Goal: Task Accomplishment & Management: Use online tool/utility

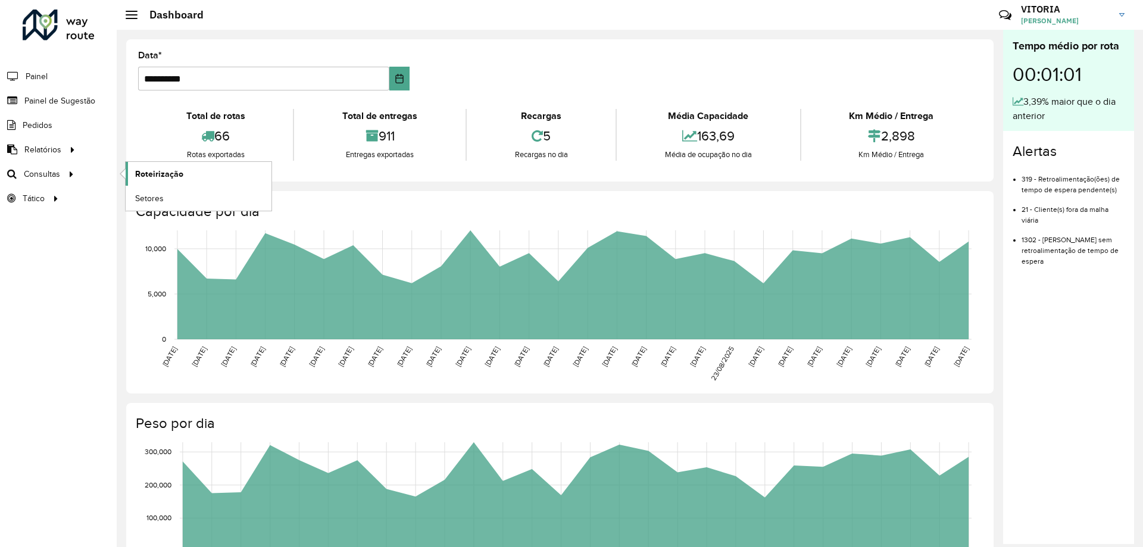
click at [174, 174] on span "Roteirização" at bounding box center [159, 174] width 48 height 13
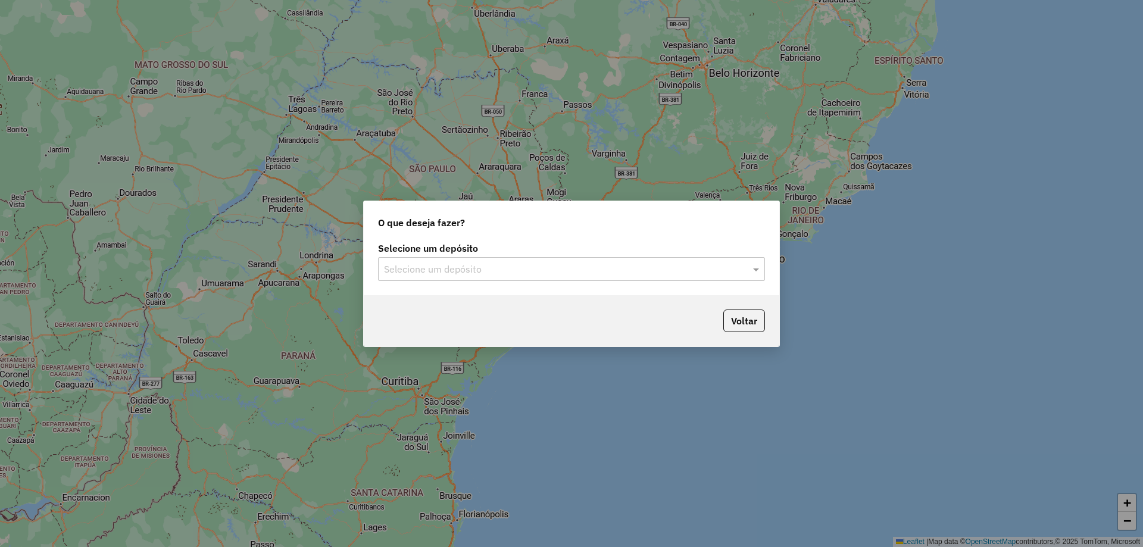
click at [485, 268] on input "text" at bounding box center [559, 270] width 351 height 14
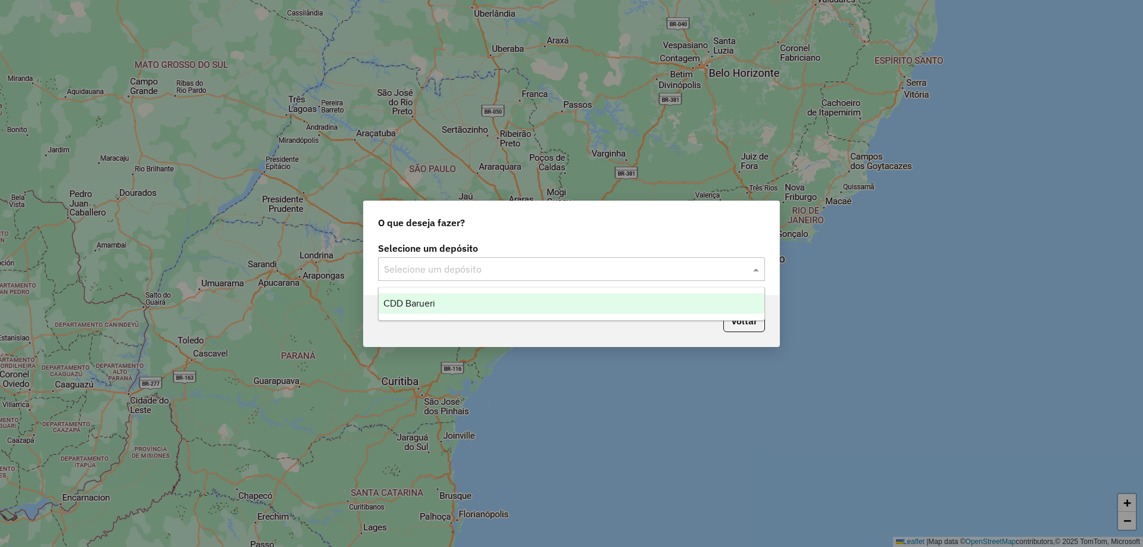
click at [441, 298] on div "CDD Barueri" at bounding box center [572, 304] width 386 height 20
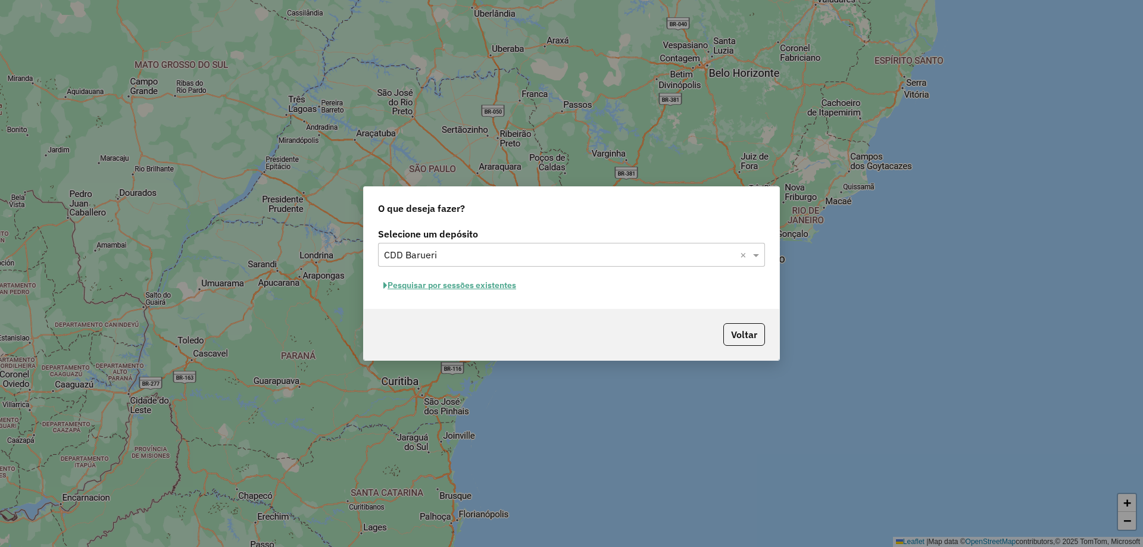
click at [470, 286] on button "Pesquisar por sessões existentes" at bounding box center [450, 285] width 144 height 18
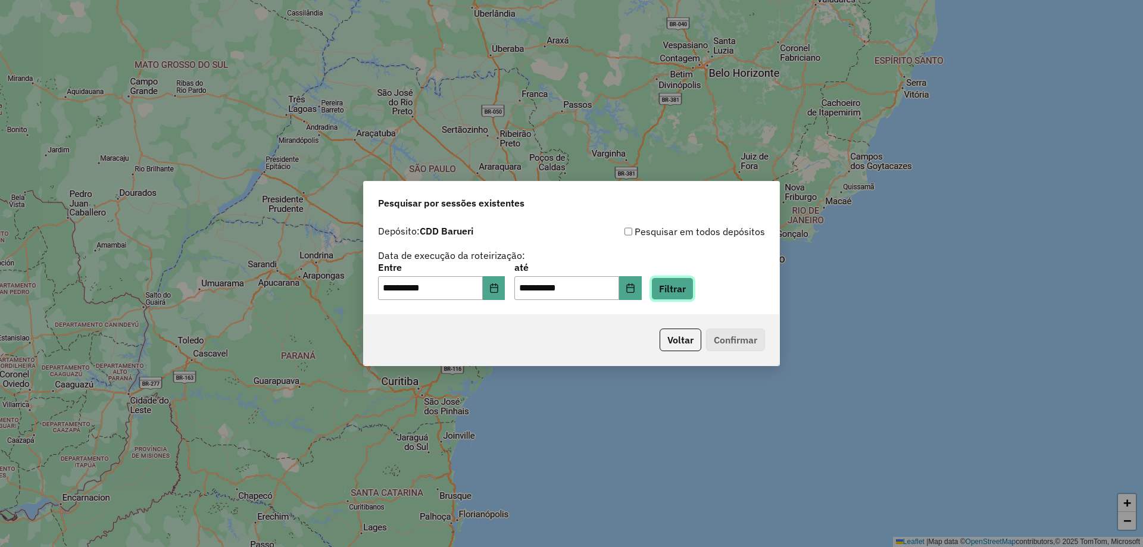
click at [683, 292] on button "Filtrar" at bounding box center [672, 288] width 42 height 23
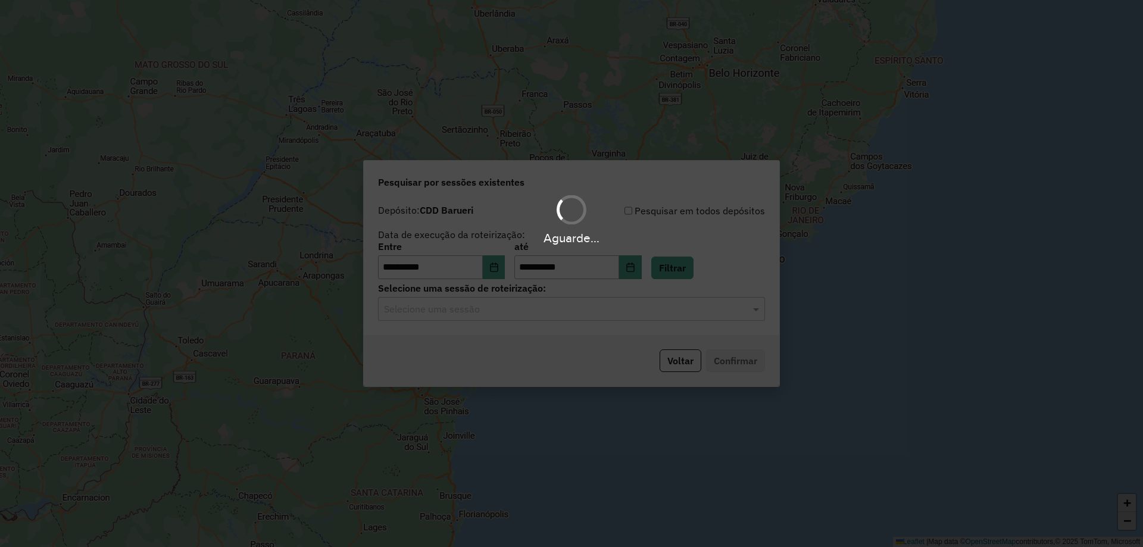
click at [603, 325] on hb-app "**********" at bounding box center [571, 273] width 1143 height 547
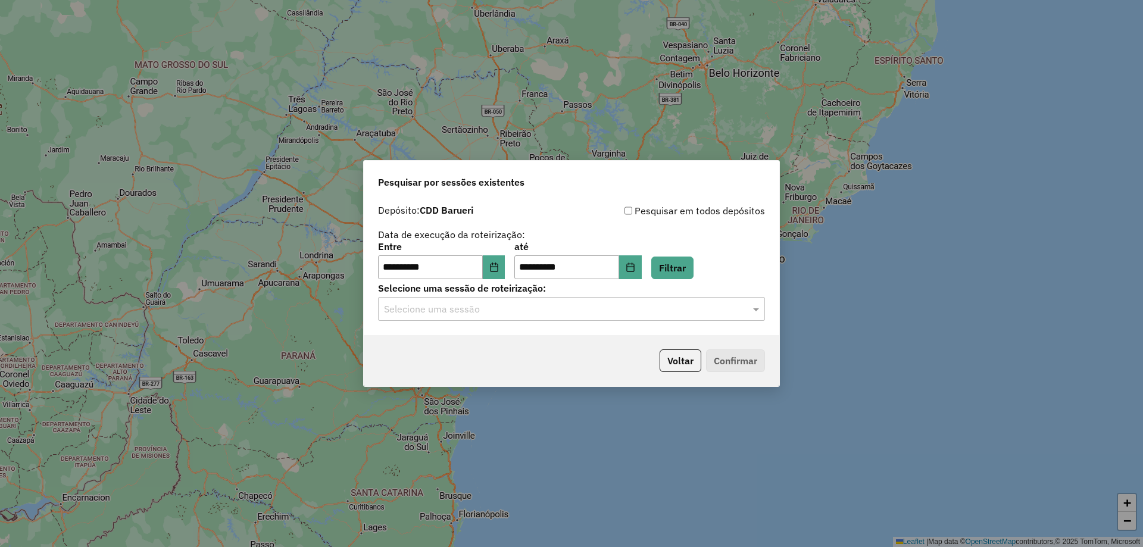
click at [584, 317] on div "Selecione uma sessão" at bounding box center [571, 309] width 387 height 24
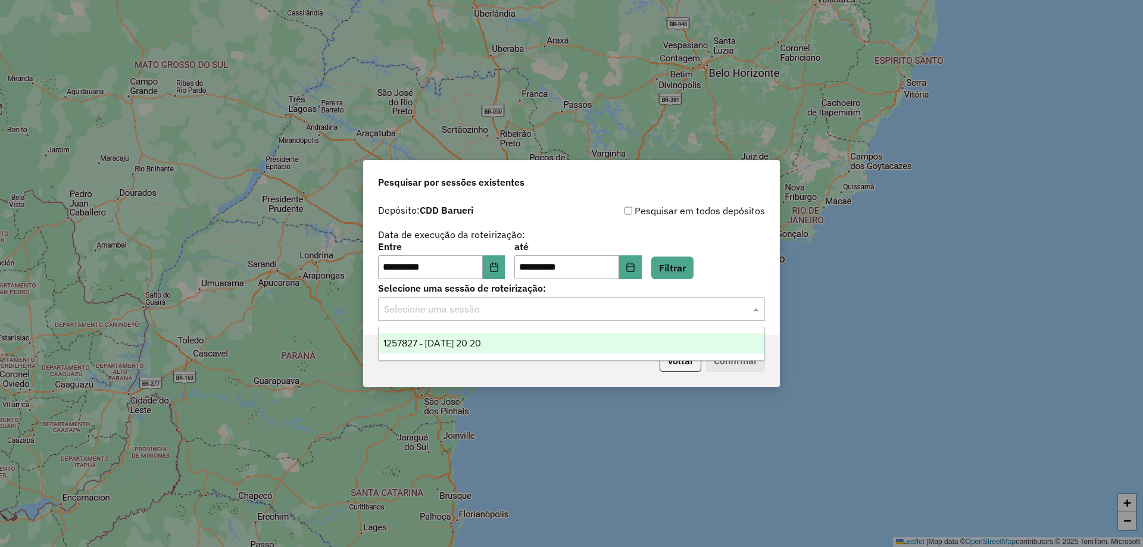
click at [544, 350] on div "1257827 - 02/09/2025 20:20" at bounding box center [572, 343] width 386 height 20
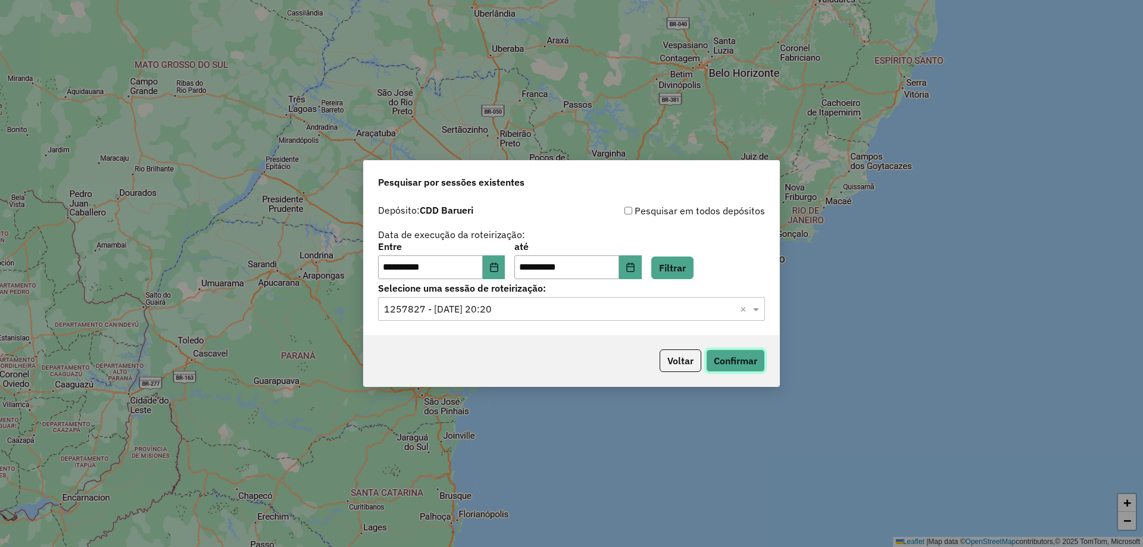
click at [756, 358] on button "Confirmar" at bounding box center [735, 361] width 59 height 23
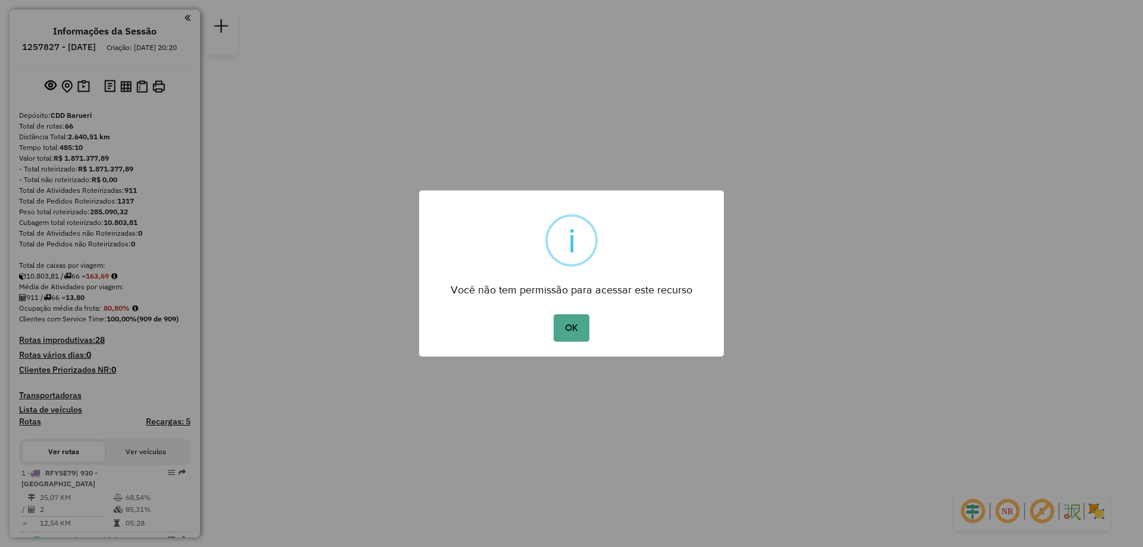
click at [576, 344] on div "OK No Cancel" at bounding box center [571, 327] width 305 height 33
click at [575, 333] on button "OK" at bounding box center [571, 327] width 35 height 27
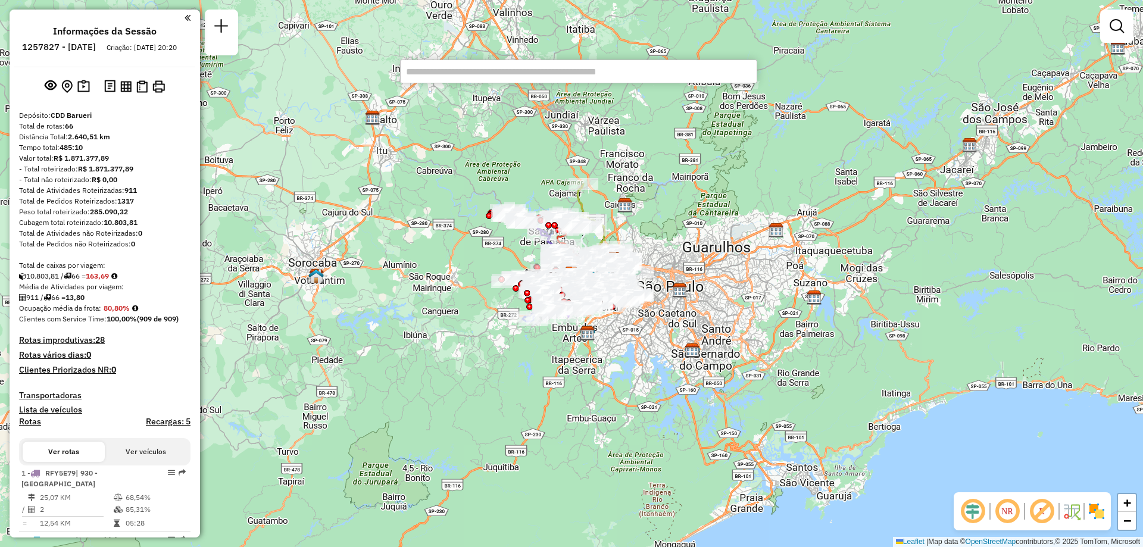
click at [1000, 509] on em at bounding box center [1007, 511] width 29 height 29
click at [1089, 508] on img at bounding box center [1096, 511] width 19 height 19
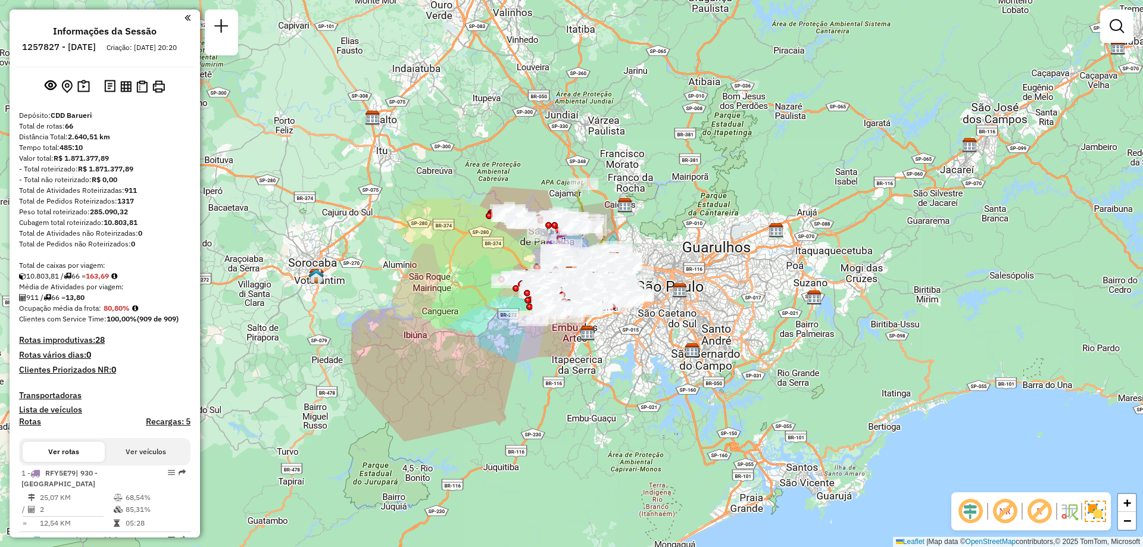
scroll to position [4602, 0]
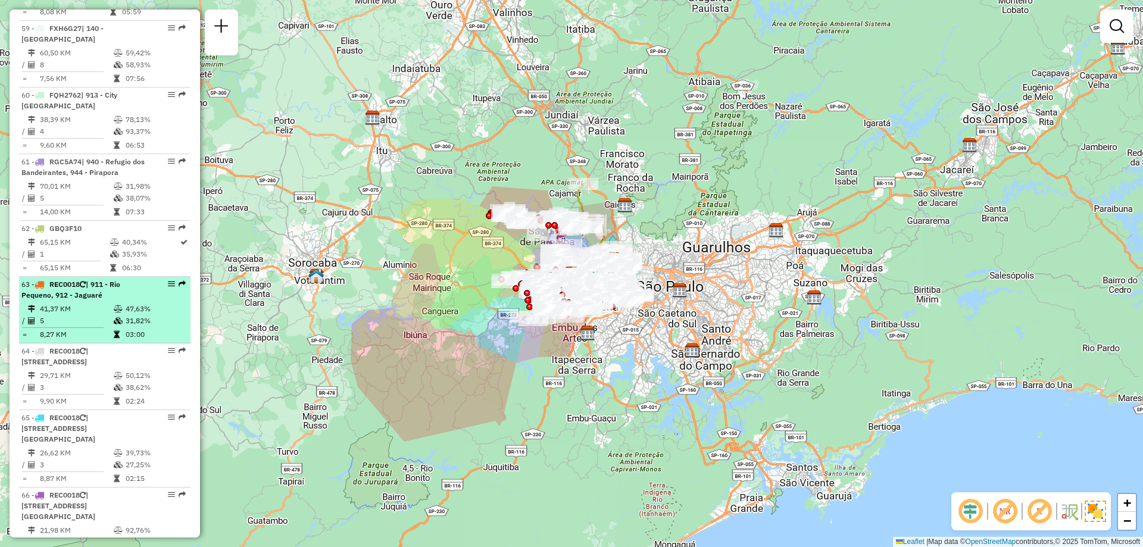
select select "**********"
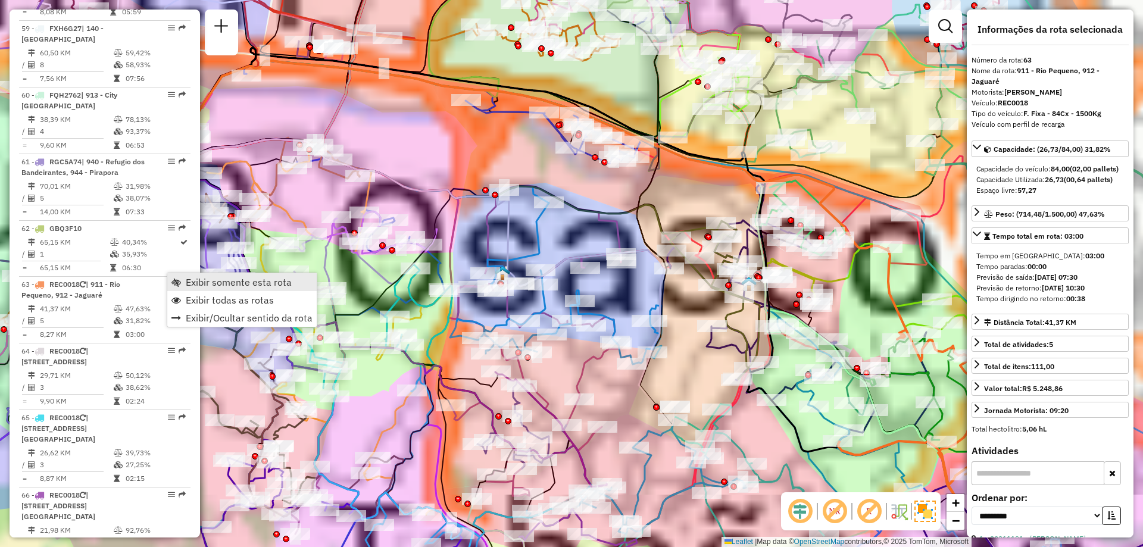
click at [186, 282] on span "Exibir somente esta rota" at bounding box center [239, 282] width 106 height 10
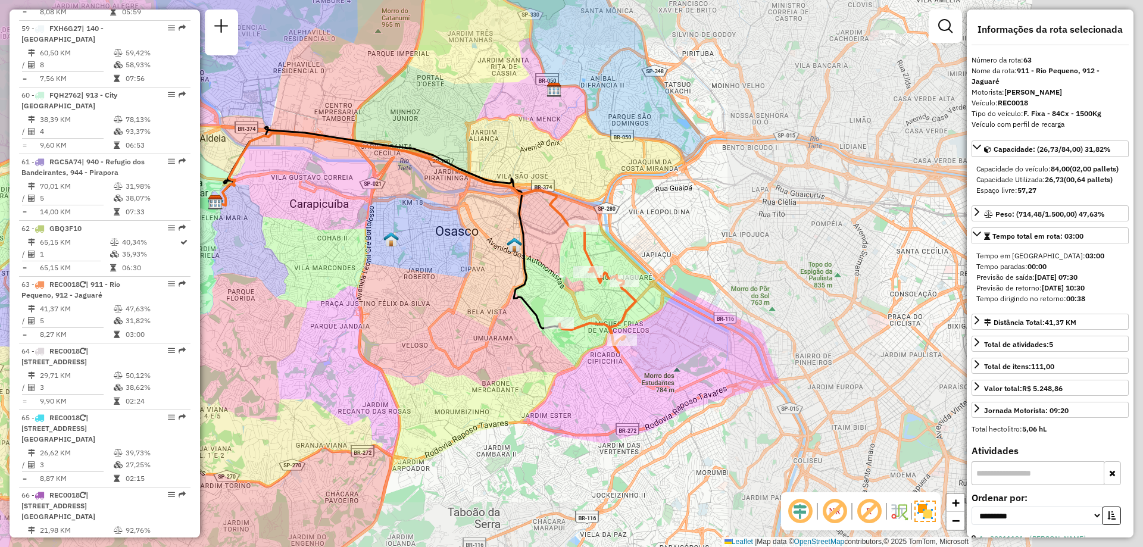
drag, startPoint x: 793, startPoint y: 316, endPoint x: 585, endPoint y: 280, distance: 210.9
click at [585, 278] on div at bounding box center [588, 272] width 30 height 12
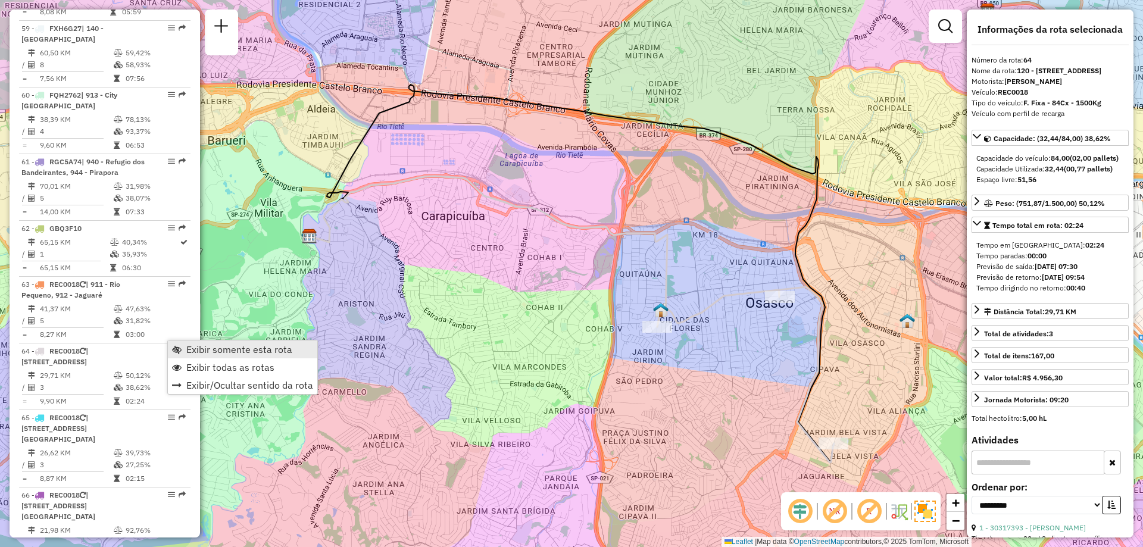
click at [176, 345] on span "Exibir somente esta rota" at bounding box center [177, 350] width 10 height 10
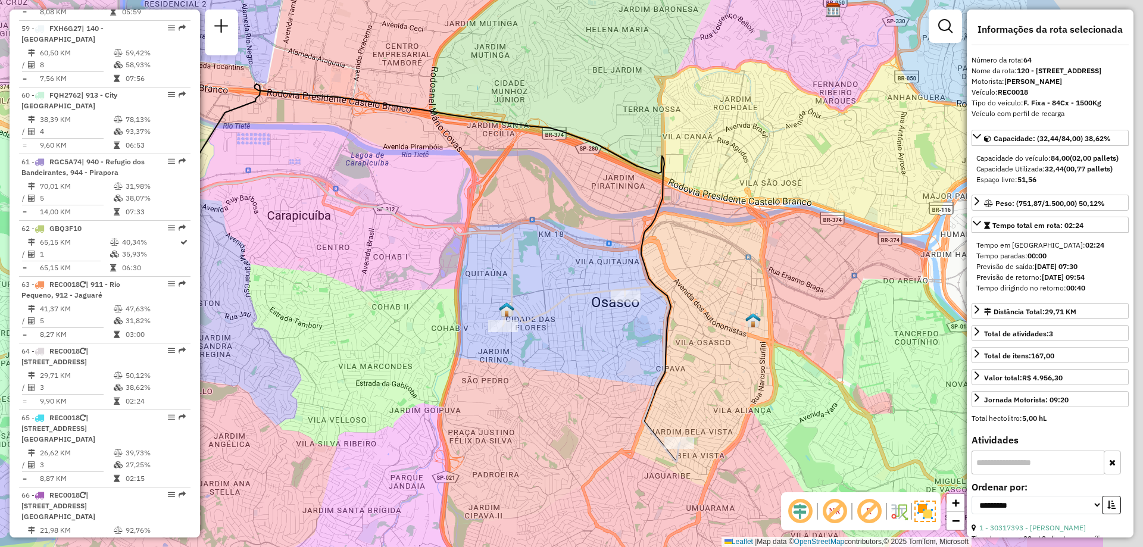
drag, startPoint x: 695, startPoint y: 286, endPoint x: 541, endPoint y: 285, distance: 154.2
click at [541, 285] on div "Janela de atendimento Grade de atendimento Capacidade Transportadoras Veículos …" at bounding box center [571, 273] width 1143 height 547
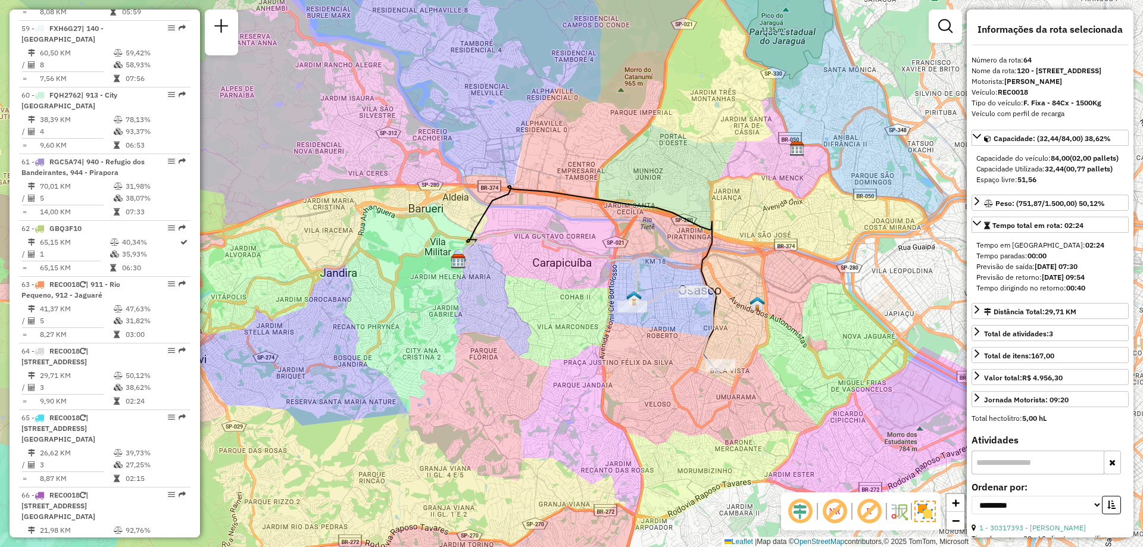
drag, startPoint x: 453, startPoint y: 258, endPoint x: 491, endPoint y: 260, distance: 38.7
click at [491, 260] on div "Janela de atendimento Grade de atendimento Capacidade Transportadoras Veículos …" at bounding box center [571, 273] width 1143 height 547
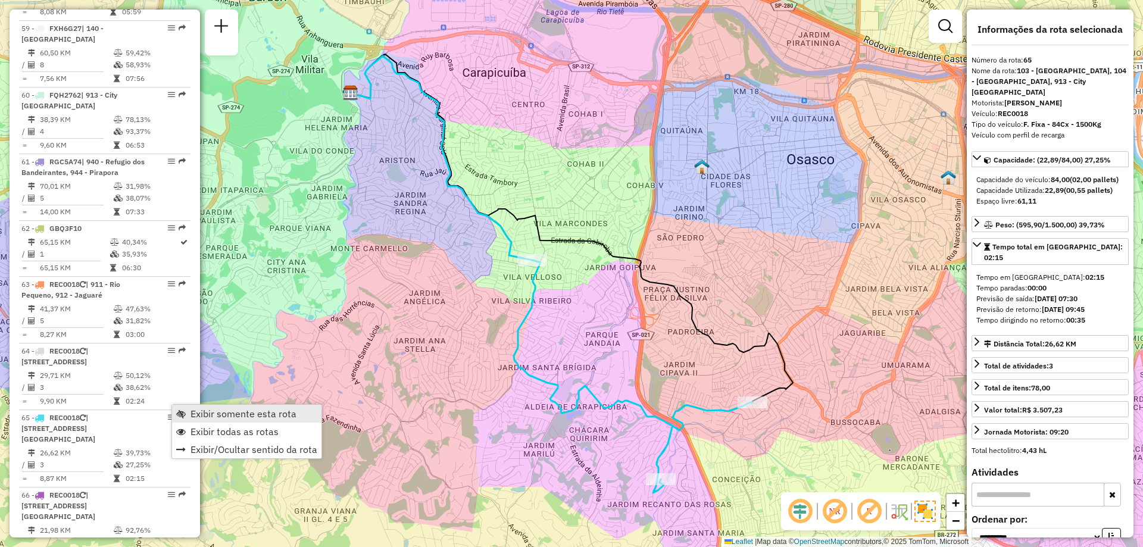
click at [193, 407] on link "Exibir somente esta rota" at bounding box center [246, 414] width 149 height 18
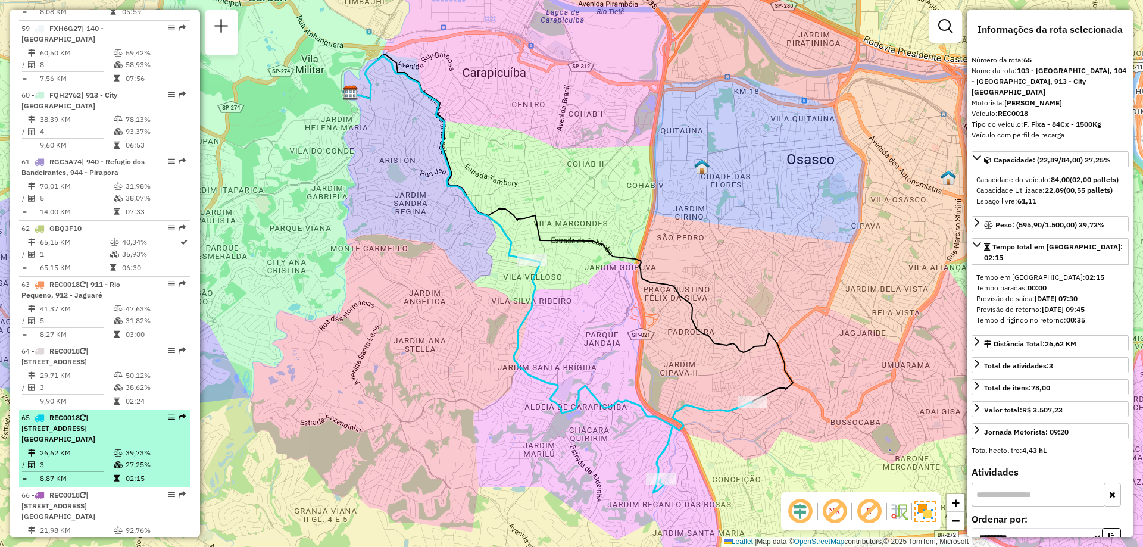
scroll to position [4628, 0]
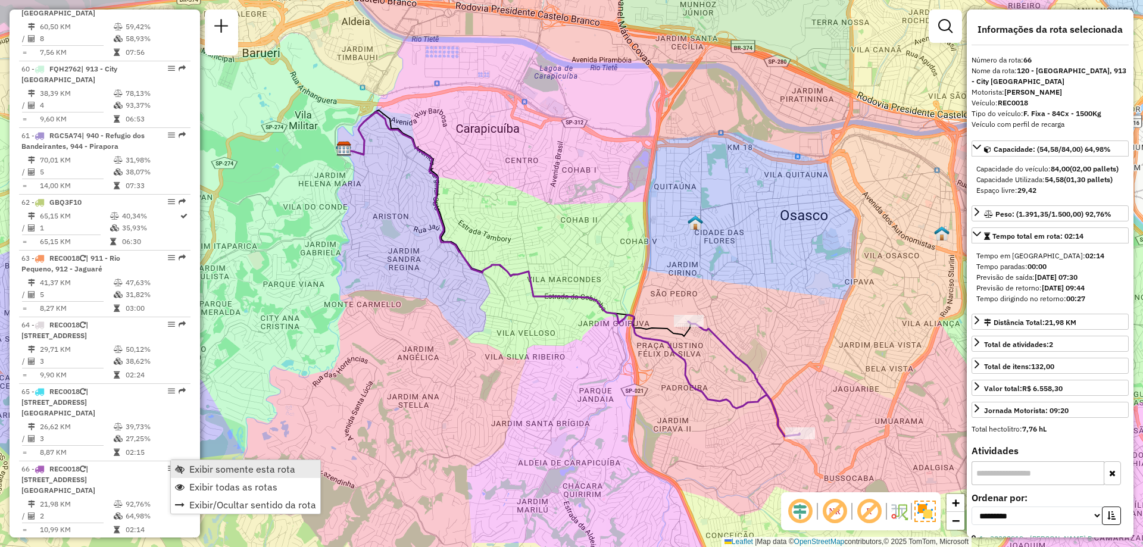
click at [214, 468] on span "Exibir somente esta rota" at bounding box center [242, 469] width 106 height 10
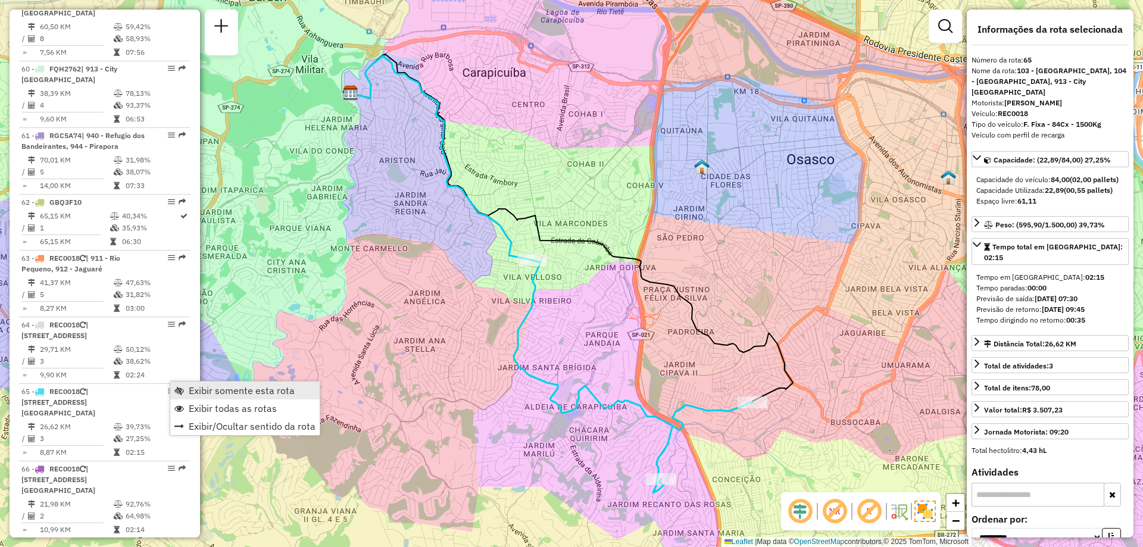
click at [186, 388] on link "Exibir somente esta rota" at bounding box center [244, 391] width 149 height 18
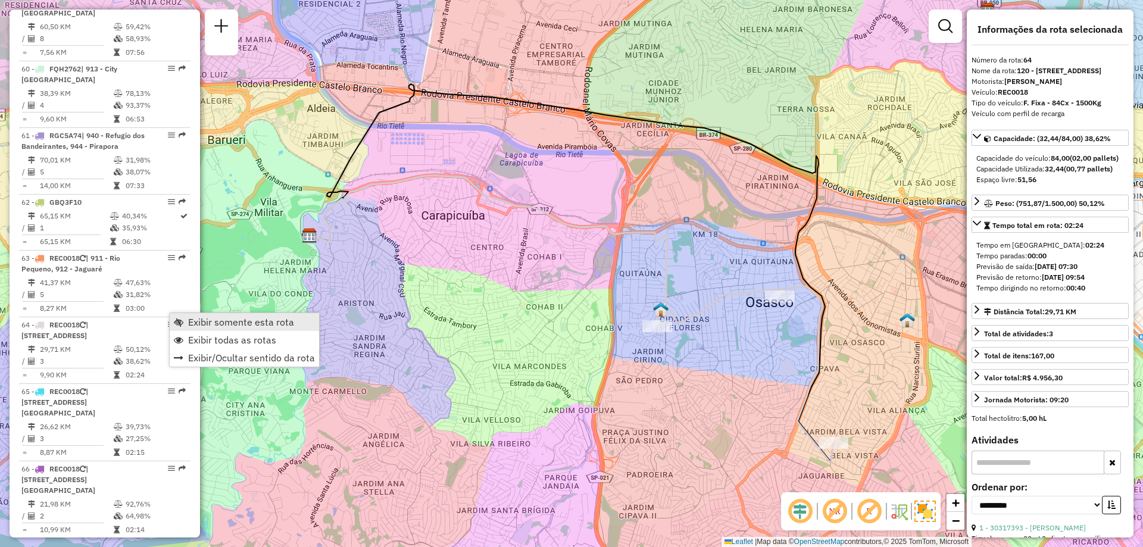
click at [188, 323] on link "Exibir somente esta rota" at bounding box center [244, 322] width 149 height 18
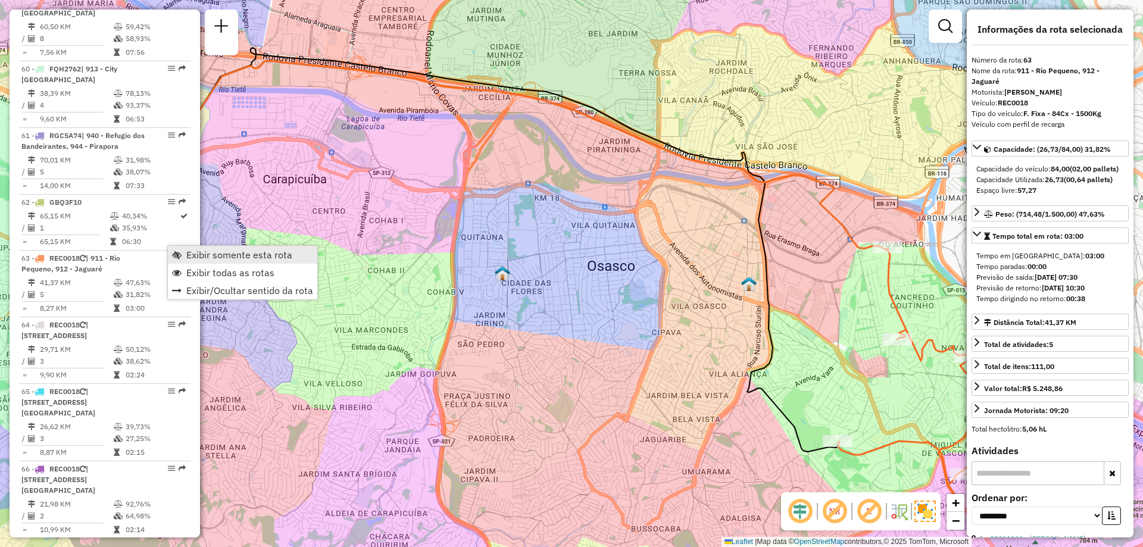
click at [191, 254] on span "Exibir somente esta rota" at bounding box center [239, 255] width 106 height 10
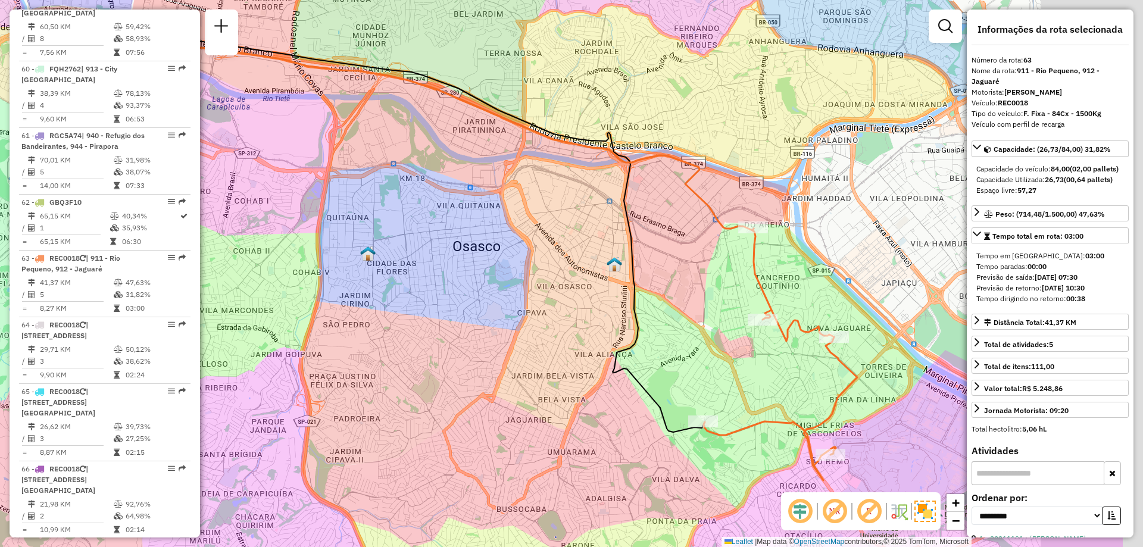
drag, startPoint x: 620, startPoint y: 327, endPoint x: 485, endPoint y: 307, distance: 136.0
click at [485, 307] on div "Janela de atendimento Grade de atendimento Capacidade Transportadoras Veículos …" at bounding box center [571, 273] width 1143 height 547
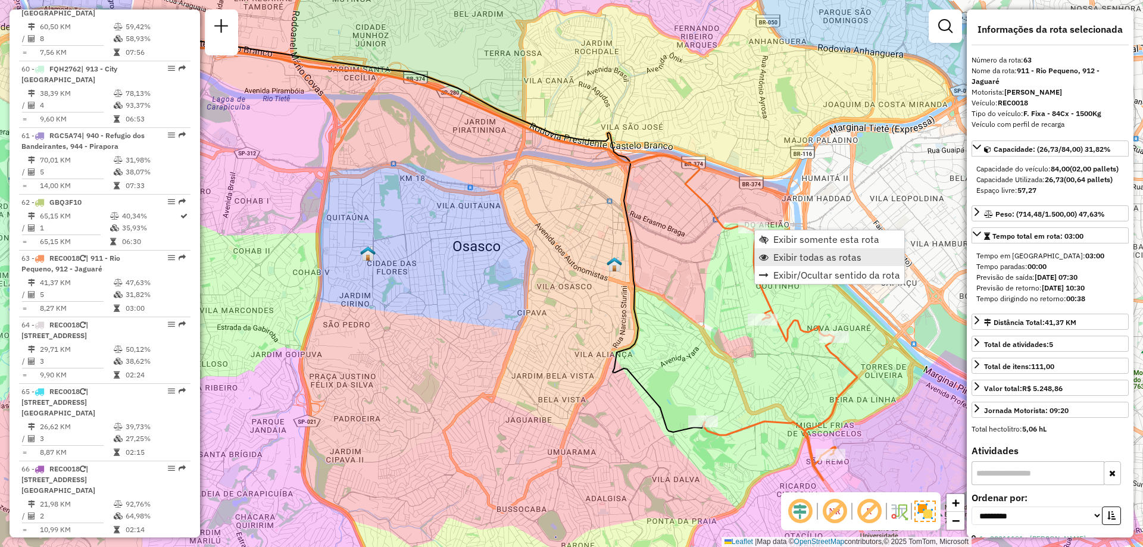
click at [790, 256] on span "Exibir todas as rotas" at bounding box center [817, 257] width 88 height 10
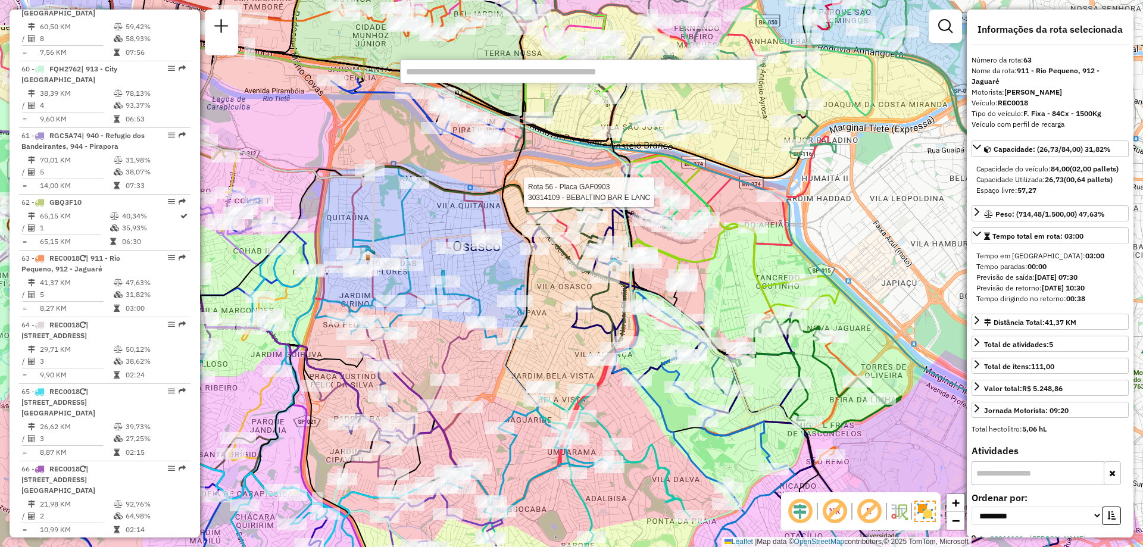
paste input "****"
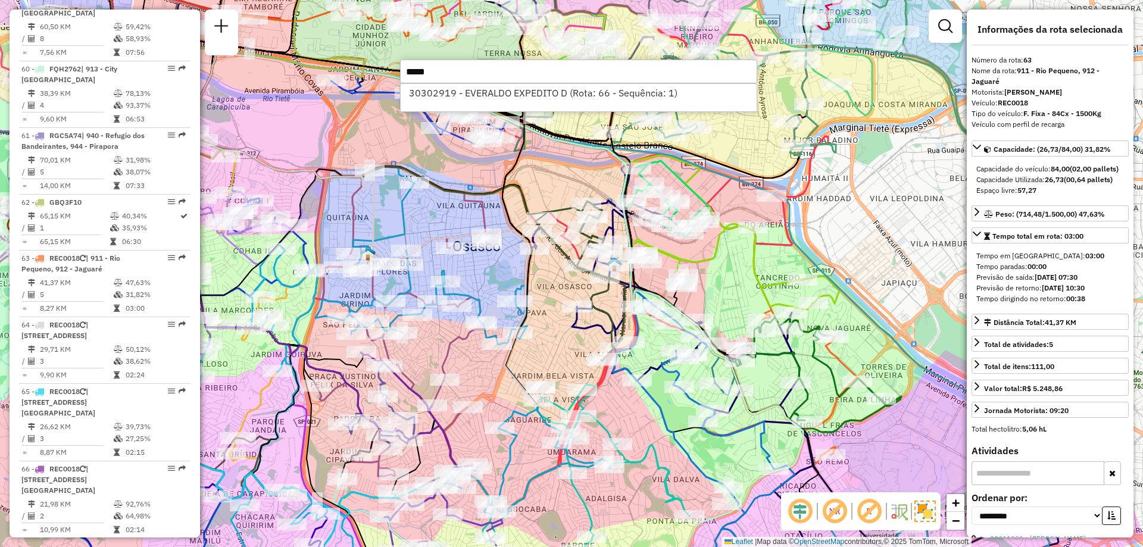
type input "****"
click at [441, 91] on li "30302919 - EVERALDO EXPEDITO D (Rota: 66 - Sequência: 1)" at bounding box center [579, 93] width 356 height 18
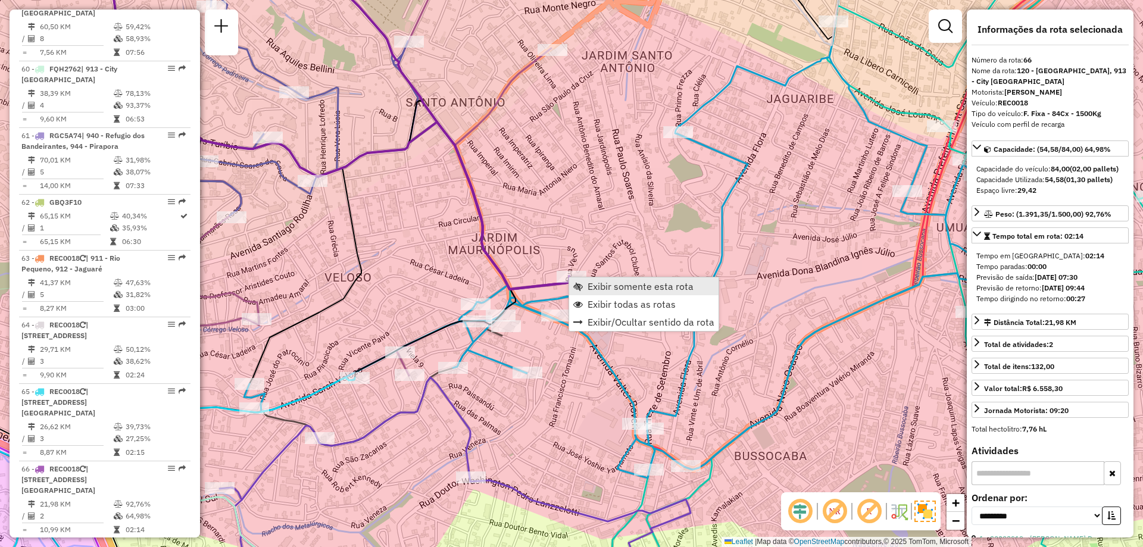
click at [598, 280] on link "Exibir somente esta rota" at bounding box center [643, 286] width 149 height 18
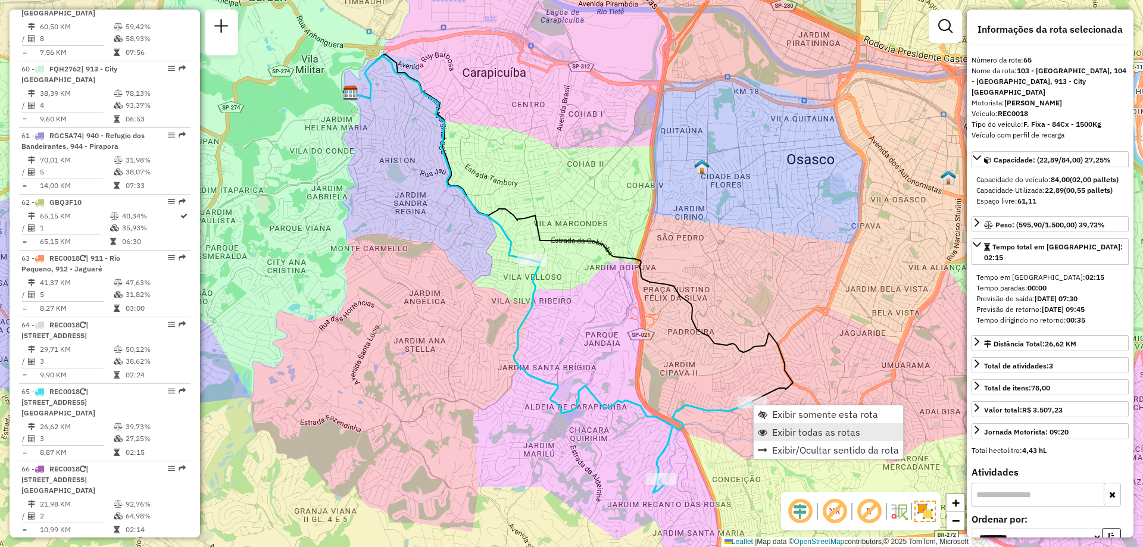
click at [810, 435] on span "Exibir todas as rotas" at bounding box center [816, 433] width 88 height 10
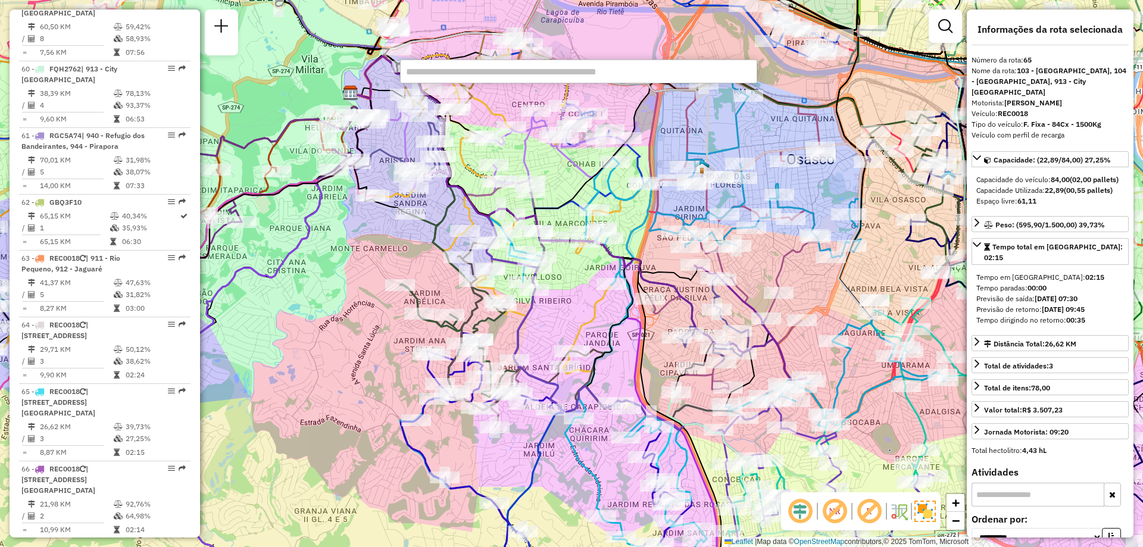
paste input "*****"
type input "*****"
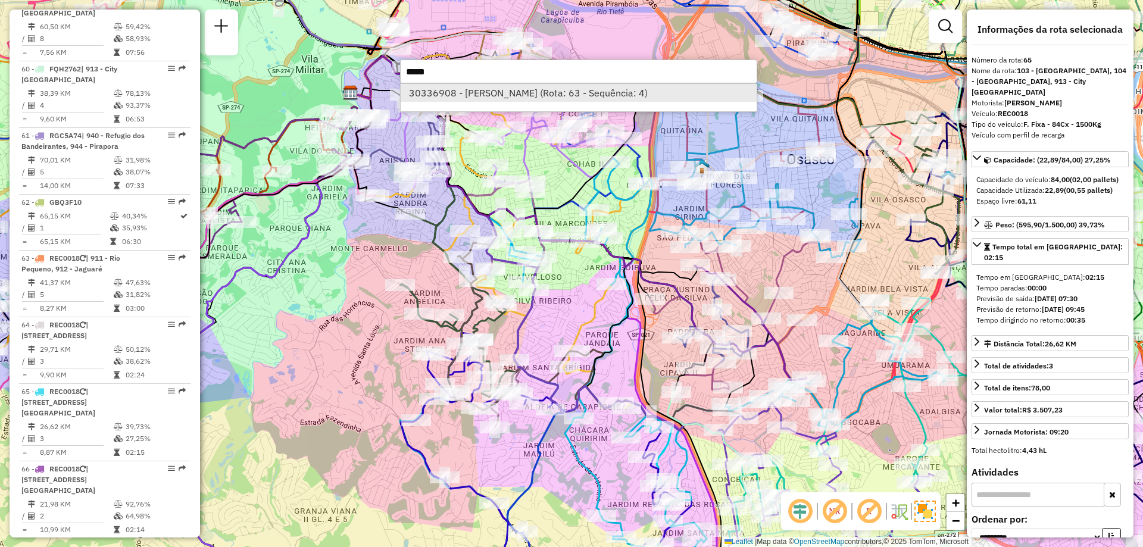
click at [486, 92] on li "30336908 - [PERSON_NAME] (Rota: 63 - Sequência: 4)" at bounding box center [579, 93] width 356 height 18
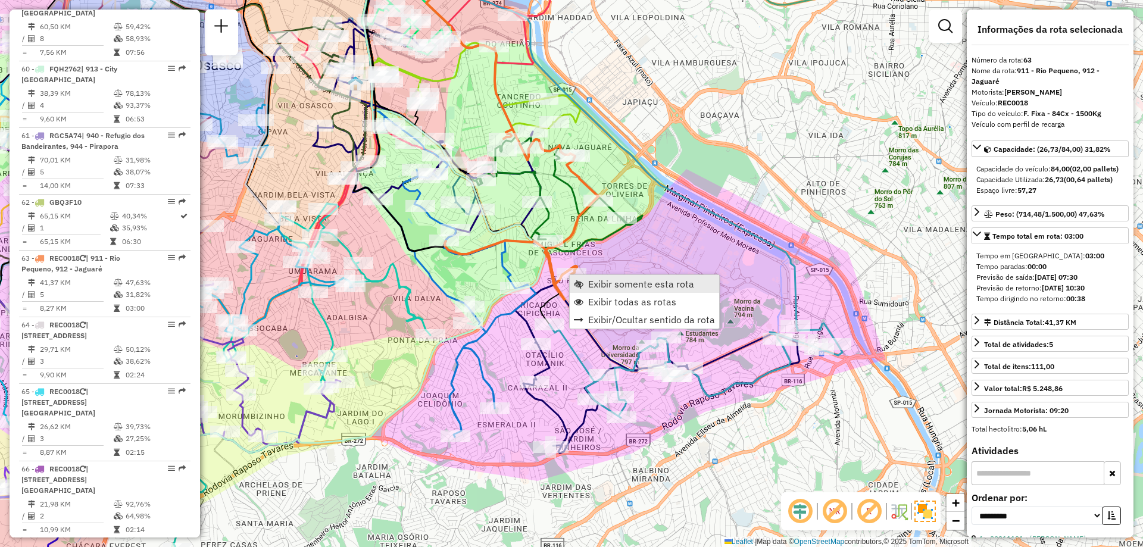
click at [590, 283] on span "Exibir somente esta rota" at bounding box center [641, 284] width 106 height 10
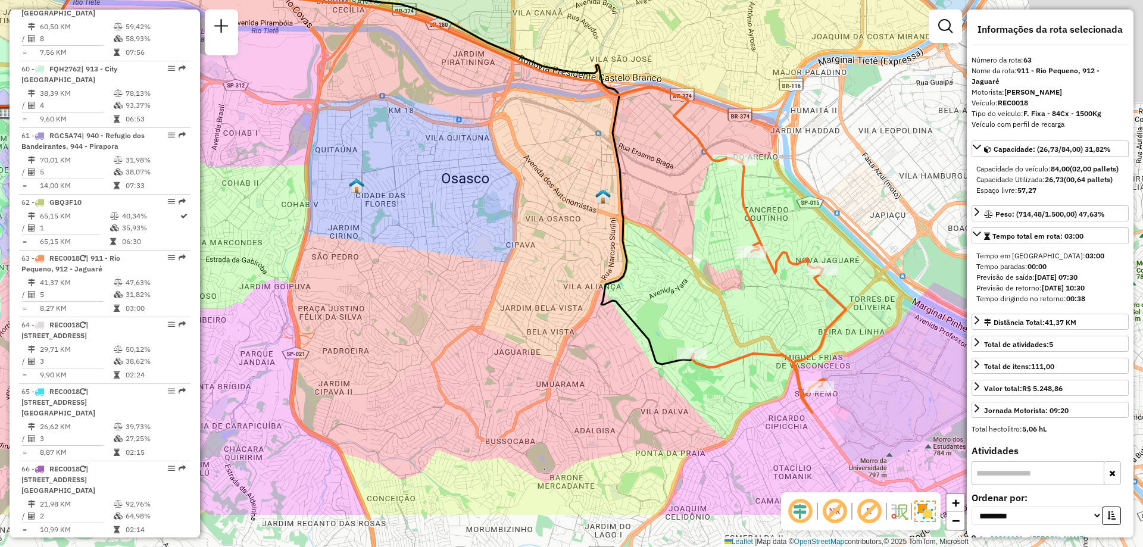
drag, startPoint x: 635, startPoint y: 423, endPoint x: 476, endPoint y: 326, distance: 186.8
click at [476, 326] on div "Janela de atendimento Grade de atendimento Capacidade Transportadoras Veículos …" at bounding box center [571, 273] width 1143 height 547
